Goal: Information Seeking & Learning: Learn about a topic

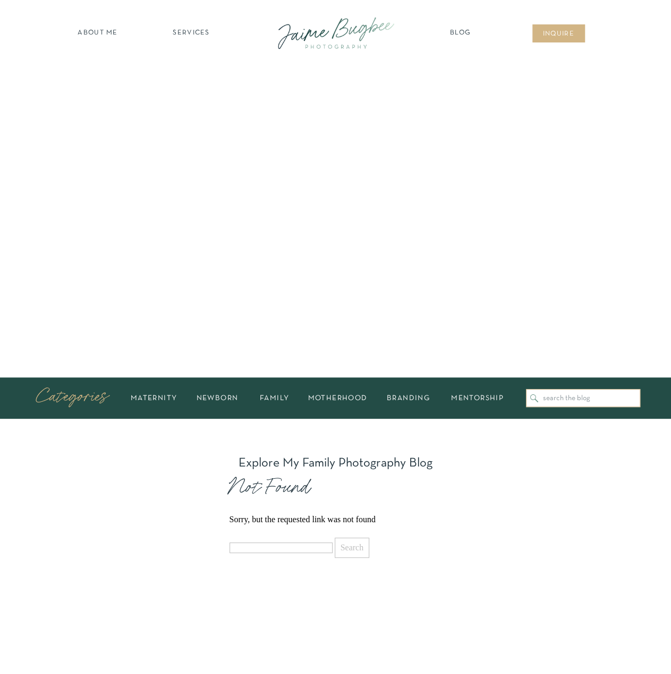
click at [89, 33] on nav "about ME" at bounding box center [98, 33] width 46 height 11
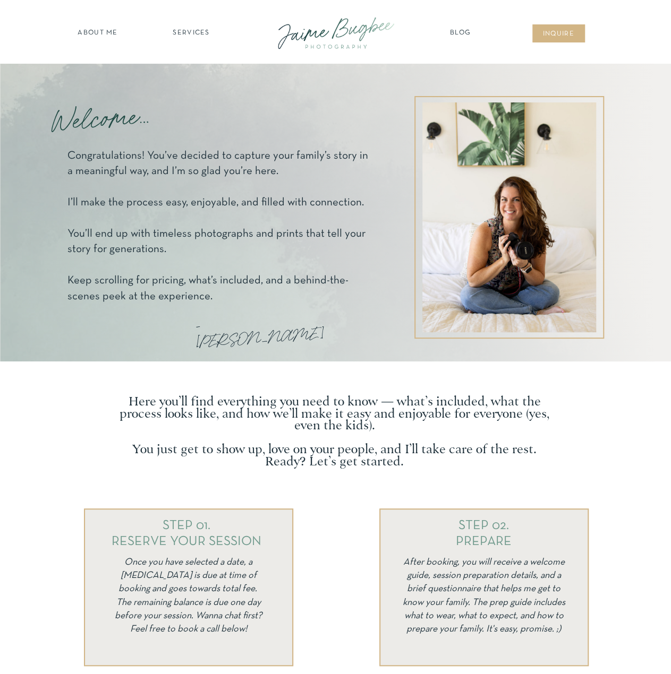
drag, startPoint x: 66, startPoint y: 283, endPoint x: 231, endPoint y: 303, distance: 165.9
click at [231, 303] on div at bounding box center [335, 213] width 637 height 298
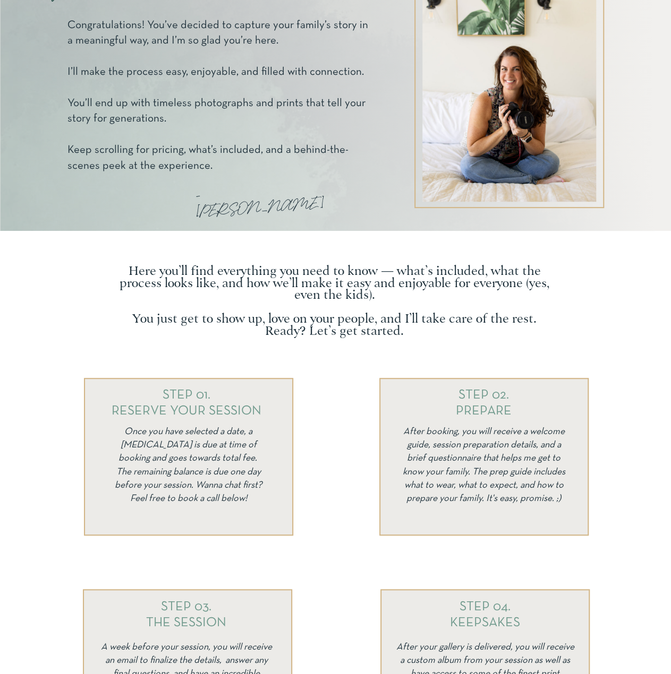
scroll to position [106, 0]
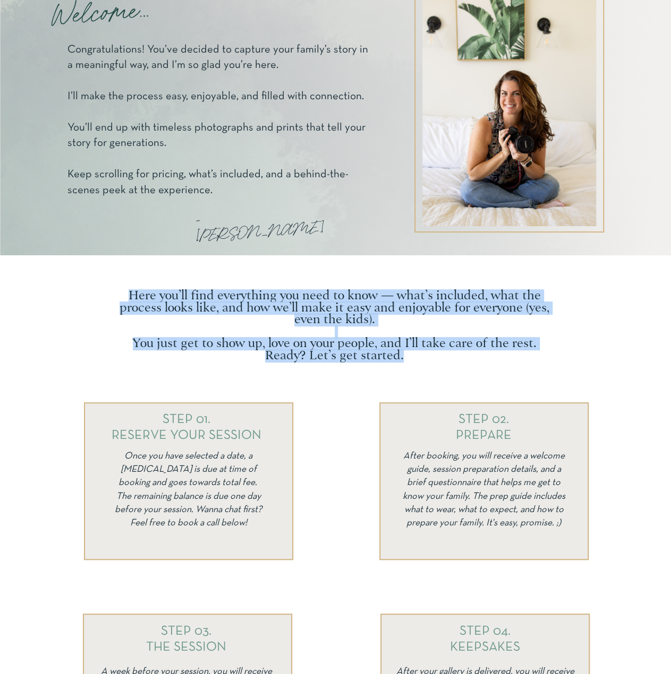
drag, startPoint x: 143, startPoint y: 296, endPoint x: 414, endPoint y: 353, distance: 276.7
click at [414, 353] on p "Here you’ll find everything you need to know — what’s included, what the proces…" at bounding box center [334, 323] width 452 height 67
copy p "Here you’ll find everything you need to know — what’s included, what the proces…"
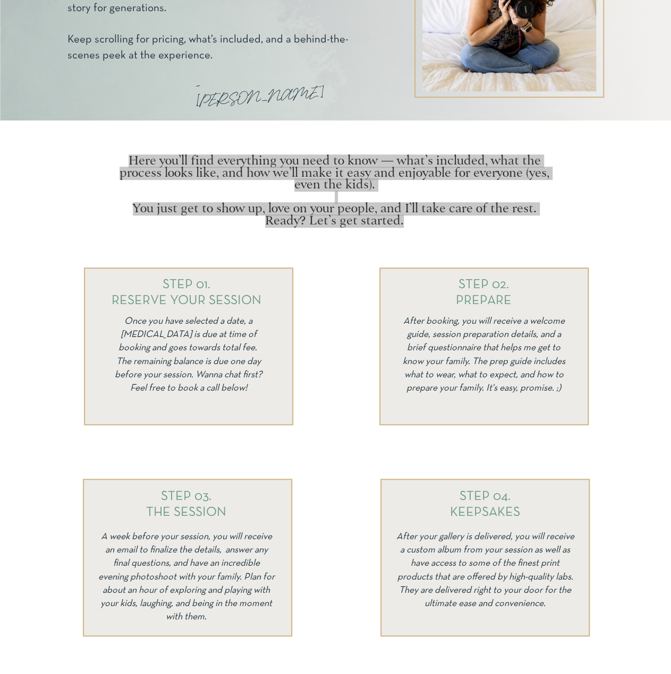
scroll to position [266, 0]
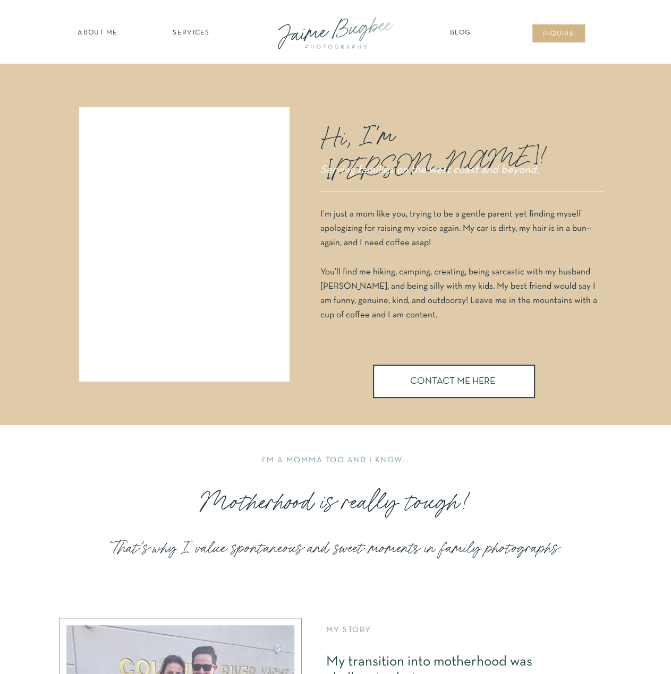
click at [325, 37] on div at bounding box center [335, 33] width 143 height 41
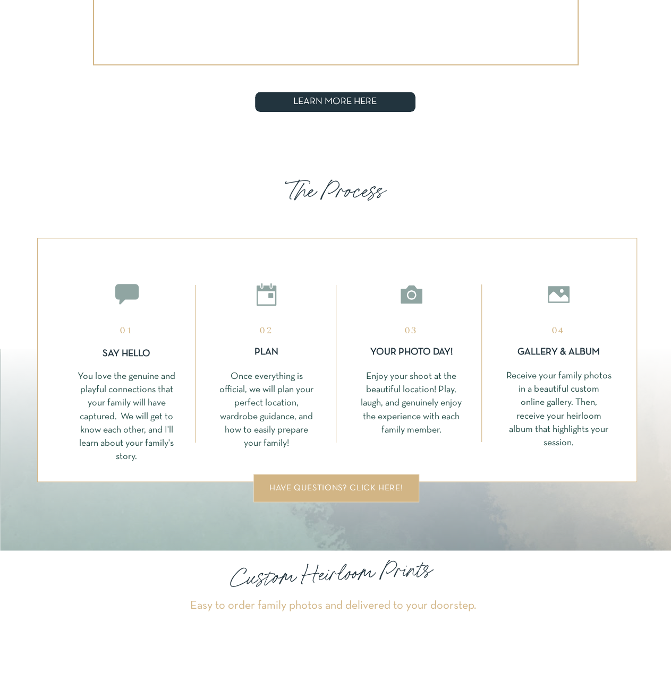
scroll to position [2496, 0]
